Goal: Browse casually

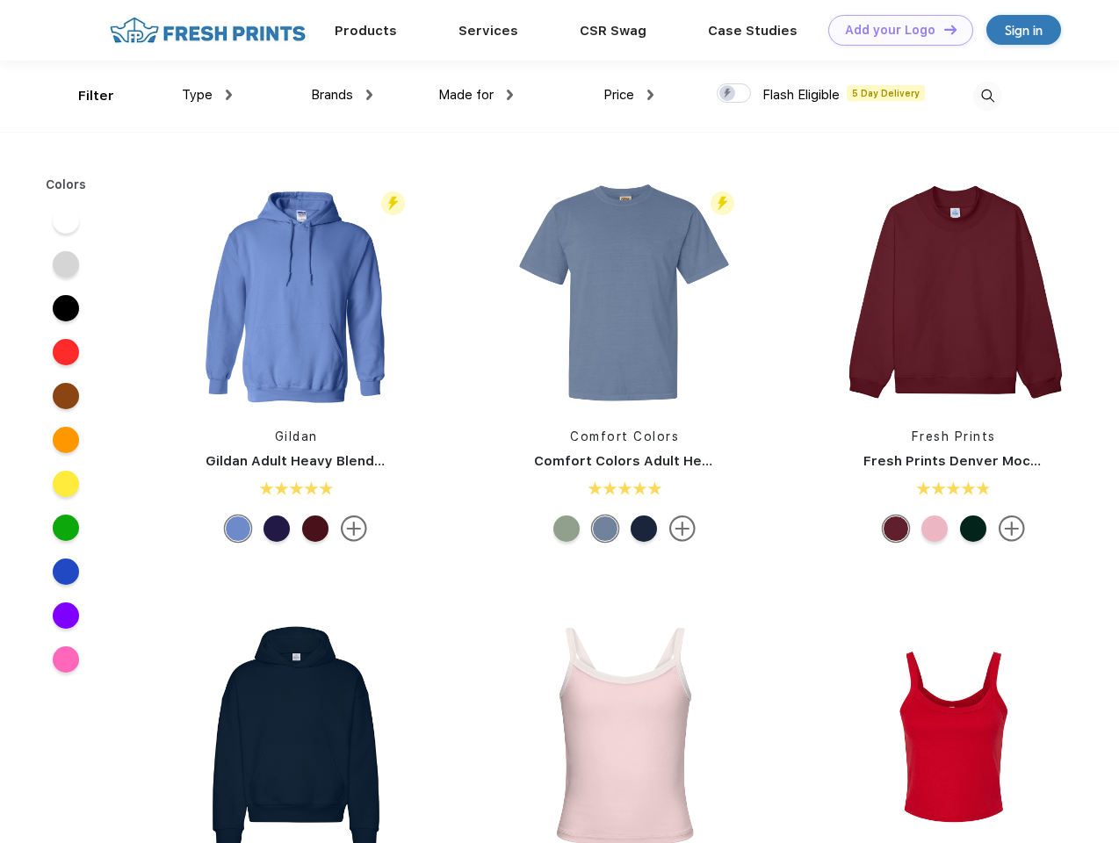
click at [894, 30] on link "Add your Logo Design Tool" at bounding box center [900, 30] width 145 height 31
click at [0, 0] on div "Design Tool" at bounding box center [0, 0] width 0 height 0
click at [942, 29] on link "Add your Logo Design Tool" at bounding box center [900, 30] width 145 height 31
click at [84, 96] on div "Filter" at bounding box center [96, 96] width 36 height 20
click at [207, 95] on span "Type" at bounding box center [197, 95] width 31 height 16
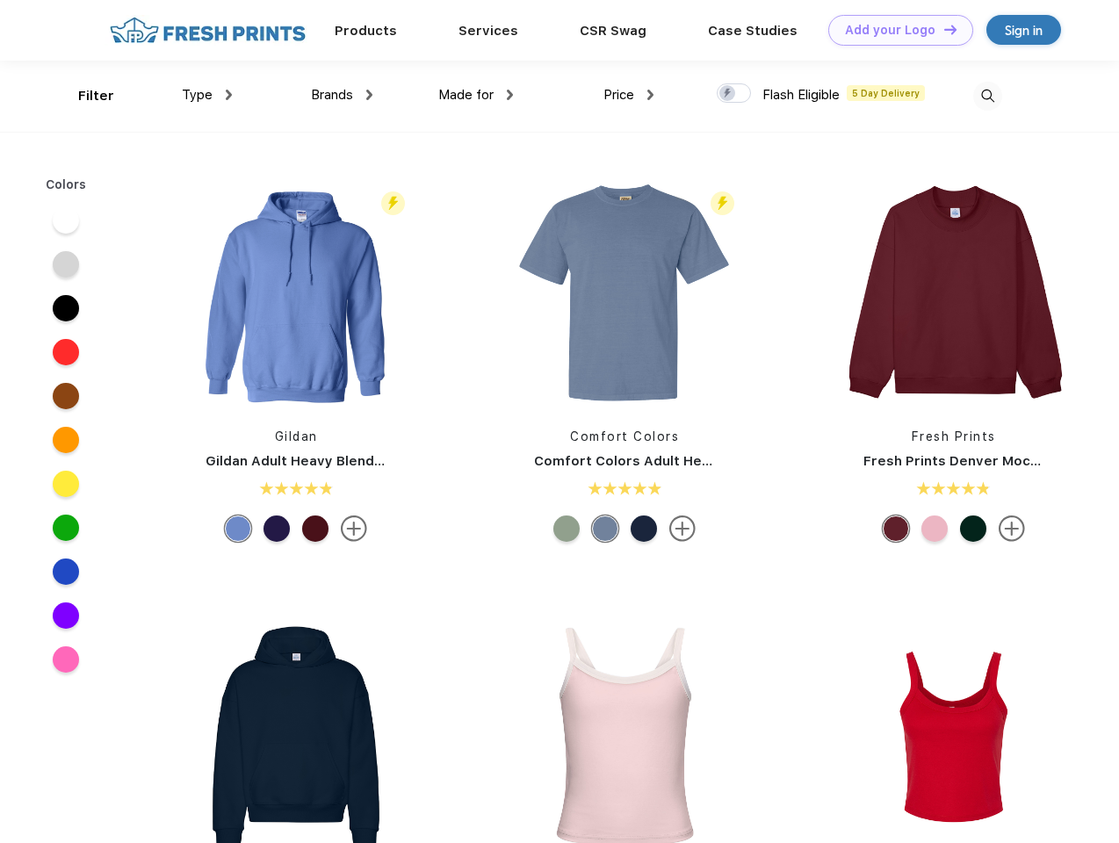
click at [342, 95] on span "Brands" at bounding box center [332, 95] width 42 height 16
click at [476, 95] on span "Made for" at bounding box center [465, 95] width 55 height 16
click at [629, 95] on span "Price" at bounding box center [618, 95] width 31 height 16
click at [734, 94] on div at bounding box center [734, 92] width 34 height 19
click at [728, 94] on input "checkbox" at bounding box center [722, 88] width 11 height 11
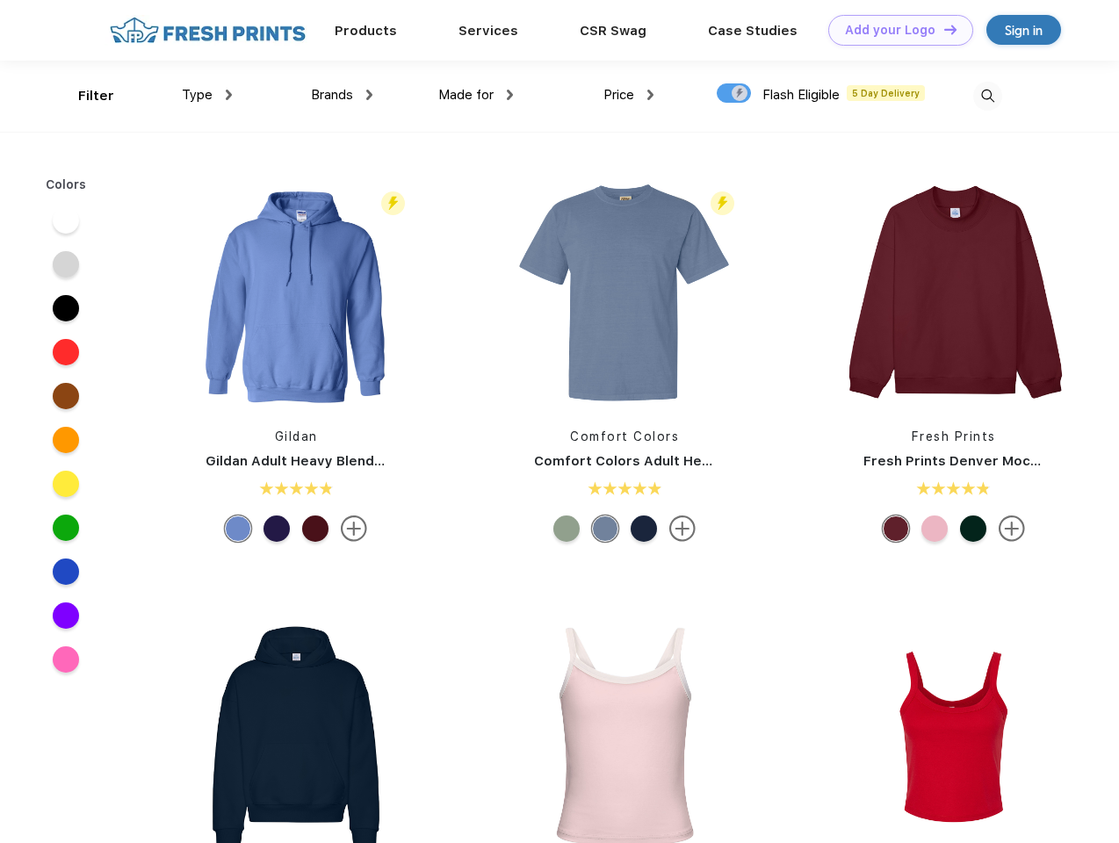
click at [987, 96] on img at bounding box center [987, 96] width 29 height 29
